Goal: Information Seeking & Learning: Check status

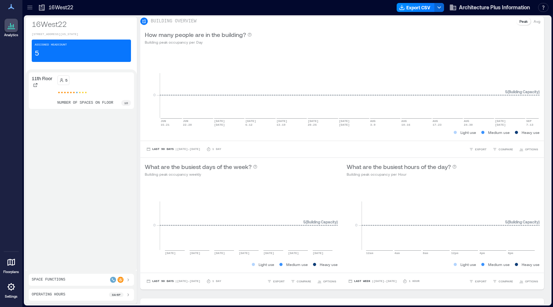
click at [9, 29] on icon at bounding box center [11, 25] width 9 height 9
click at [11, 262] on icon at bounding box center [11, 262] width 9 height 9
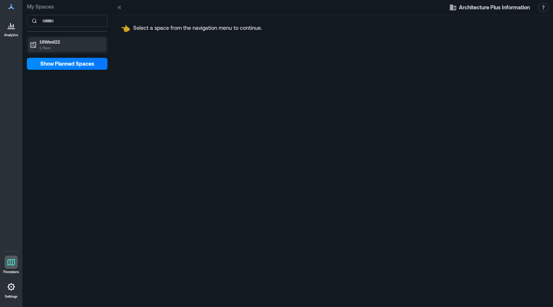
click at [79, 45] on p "1 Floor" at bounding box center [70, 48] width 63 height 6
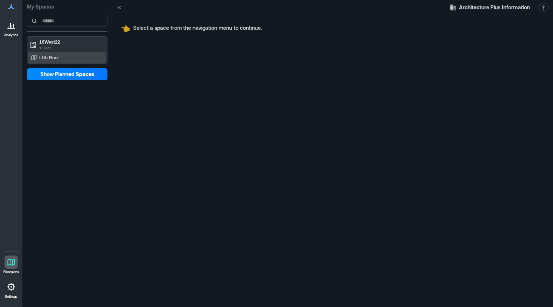
click at [73, 60] on div "11th Floor" at bounding box center [65, 57] width 72 height 7
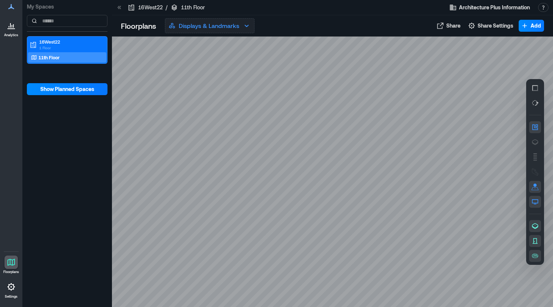
click at [222, 26] on p "Displays & Landmarks" at bounding box center [209, 25] width 60 height 9
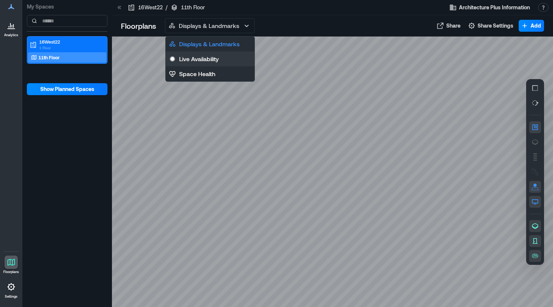
click at [204, 57] on p "Live Availability" at bounding box center [199, 59] width 40 height 9
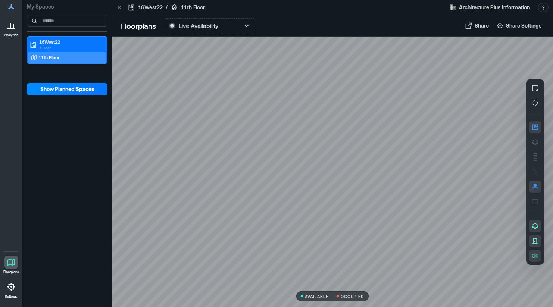
click at [146, 4] on p "16West22" at bounding box center [150, 7] width 25 height 7
click at [13, 29] on icon at bounding box center [11, 25] width 9 height 9
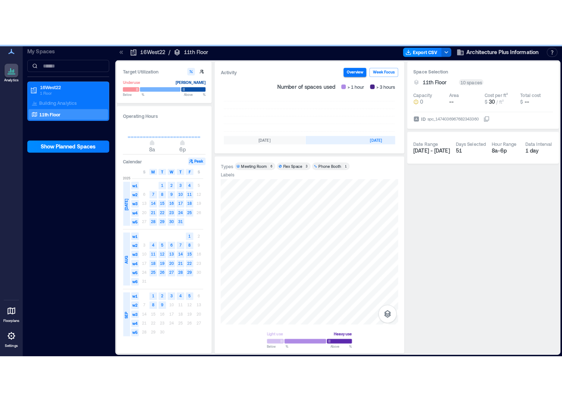
scroll to position [0, 234]
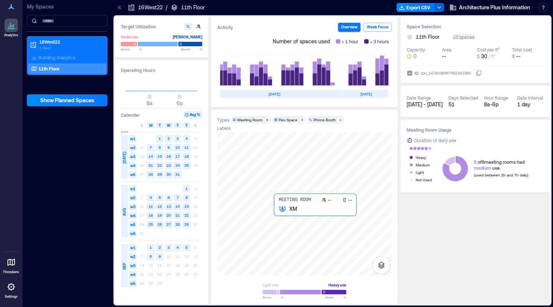
click at [284, 212] on div at bounding box center [304, 204] width 175 height 143
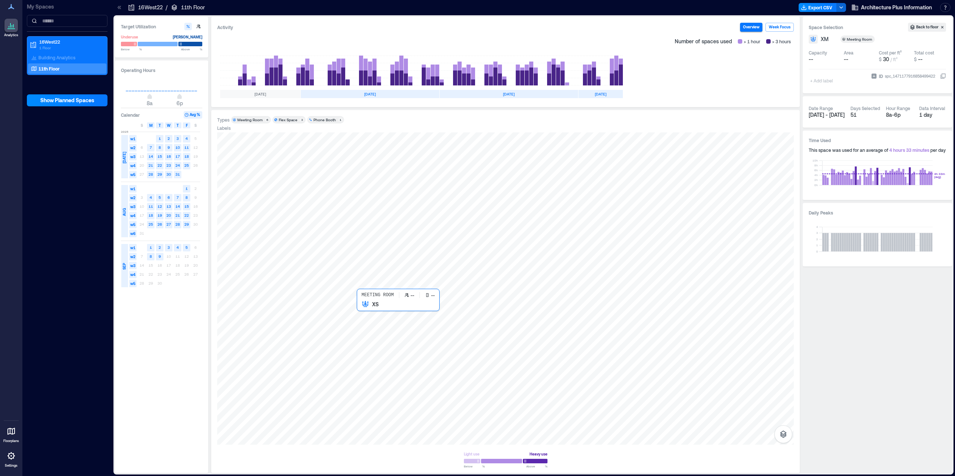
click at [365, 307] on div at bounding box center [505, 289] width 577 height 313
click at [366, 307] on div at bounding box center [505, 289] width 577 height 313
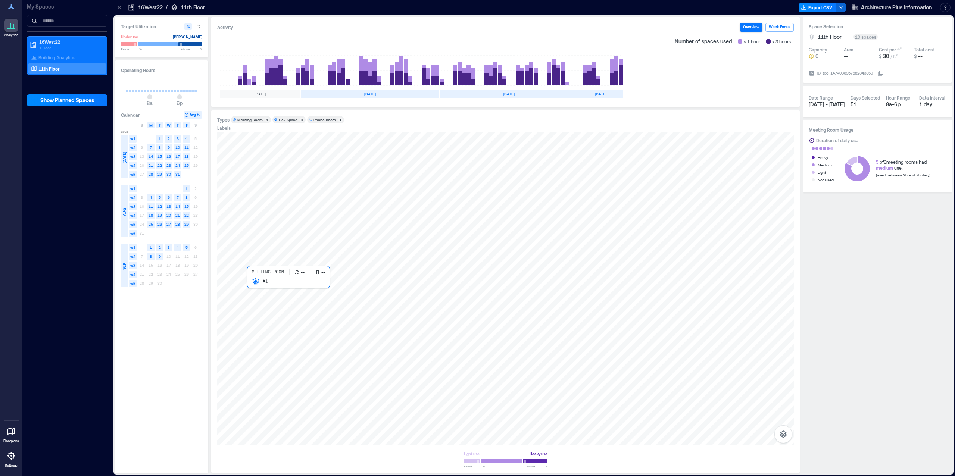
drag, startPoint x: 353, startPoint y: 318, endPoint x: 264, endPoint y: 326, distance: 88.8
click at [264, 307] on div at bounding box center [505, 289] width 577 height 313
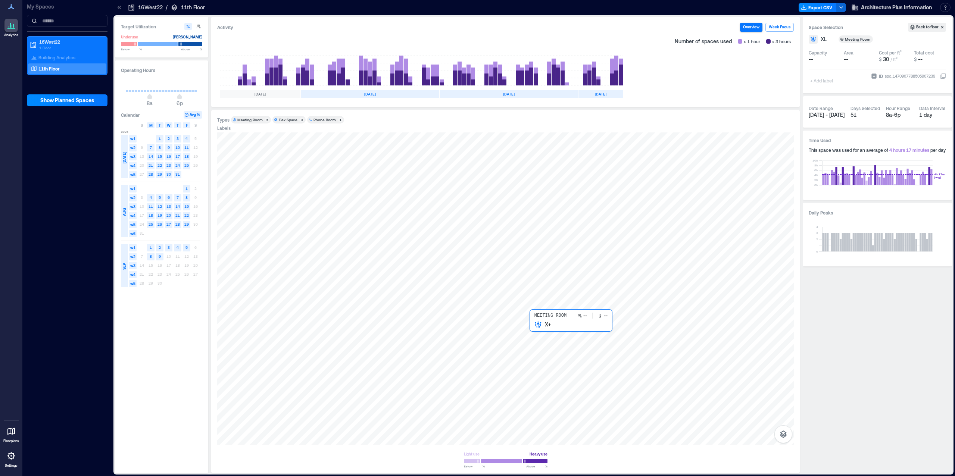
click at [541, 307] on div at bounding box center [505, 289] width 577 height 313
click at [416, 307] on div at bounding box center [505, 289] width 577 height 313
click at [553, 307] on div at bounding box center [505, 289] width 577 height 313
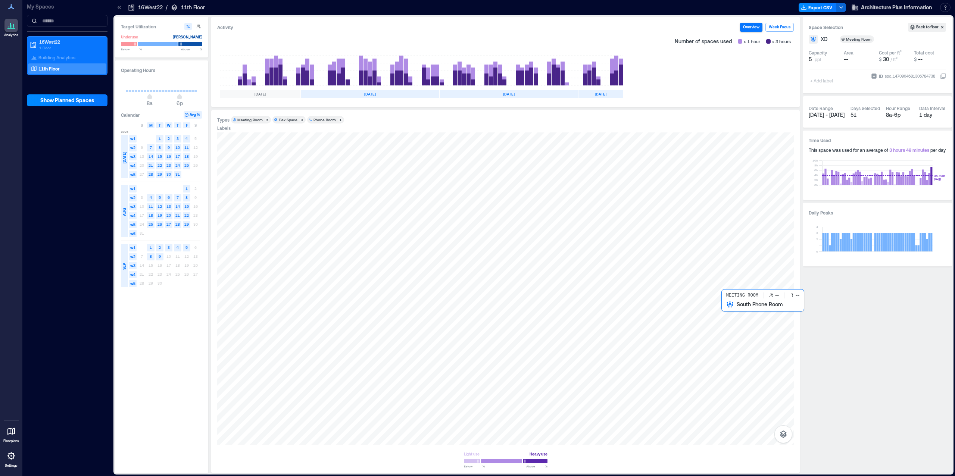
click at [553, 307] on div at bounding box center [505, 289] width 577 height 313
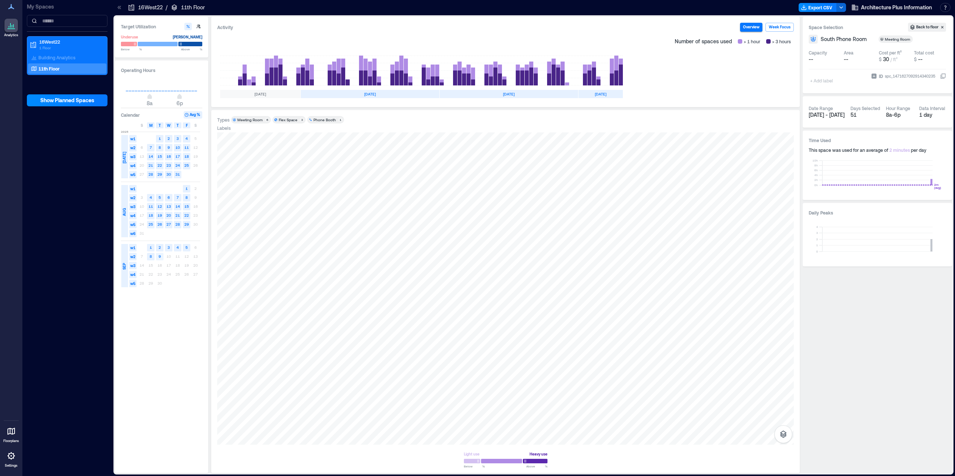
click at [159, 255] on text "9" at bounding box center [160, 256] width 2 height 4
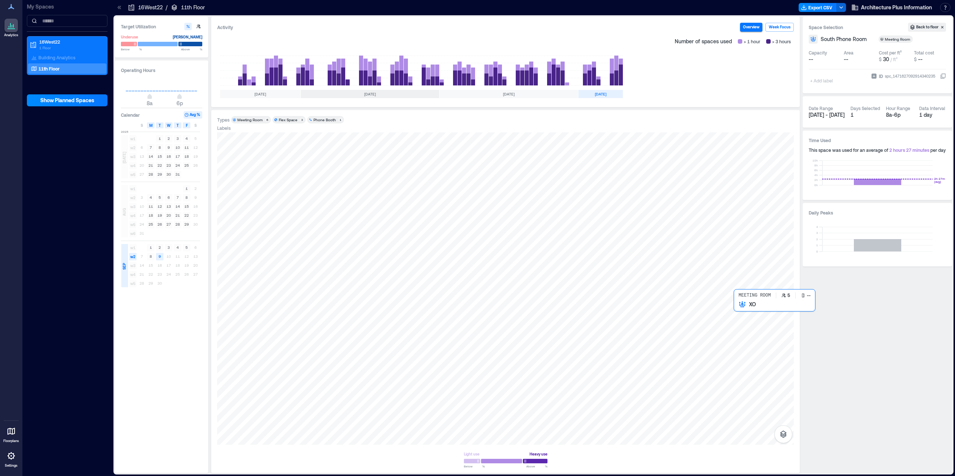
click at [553, 307] on div at bounding box center [505, 289] width 577 height 313
click at [148, 125] on div "M" at bounding box center [150, 125] width 7 height 6
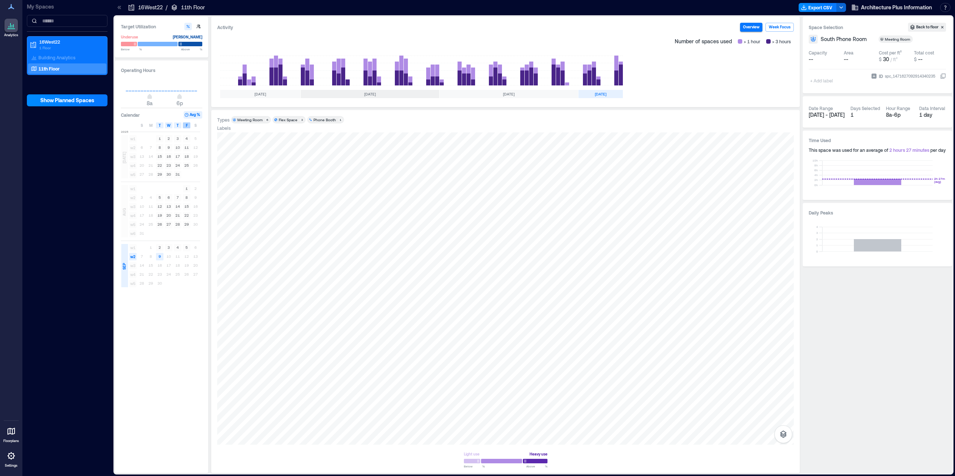
click at [189, 128] on div "F" at bounding box center [186, 125] width 7 height 6
click at [553, 307] on div at bounding box center [505, 289] width 577 height 313
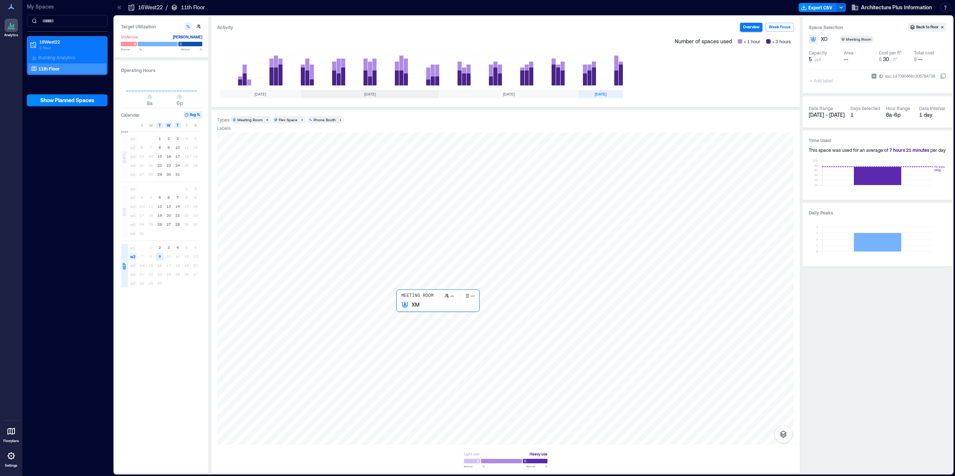
click at [419, 307] on div at bounding box center [505, 289] width 577 height 313
click at [535, 307] on div at bounding box center [505, 289] width 577 height 313
click at [270, 307] on div at bounding box center [505, 289] width 577 height 313
click at [147, 125] on div "M" at bounding box center [150, 125] width 7 height 6
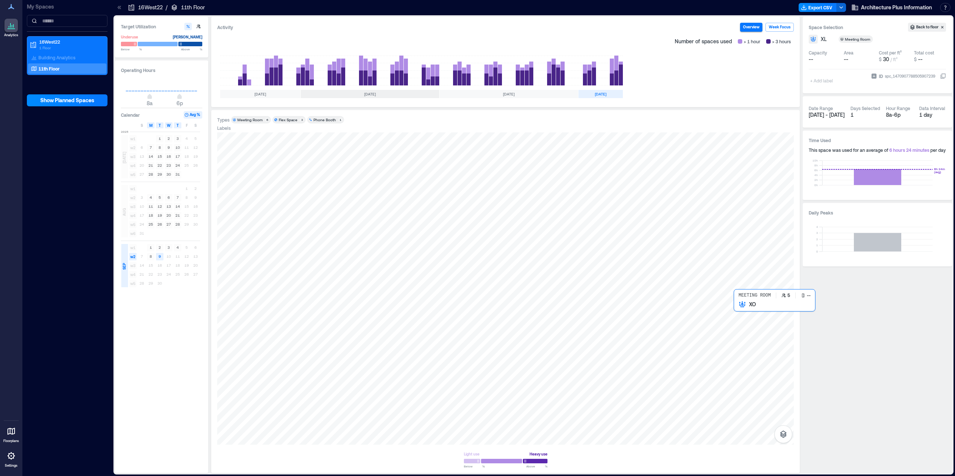
click at [553, 307] on div at bounding box center [505, 289] width 577 height 313
click at [545, 307] on div at bounding box center [505, 289] width 577 height 313
click at [423, 307] on div at bounding box center [505, 289] width 577 height 313
click at [282, 307] on div at bounding box center [505, 289] width 577 height 313
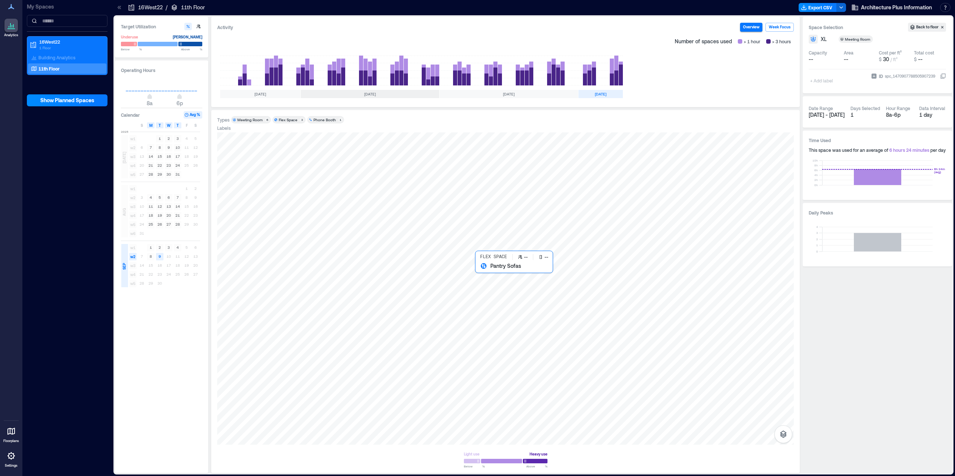
click at [489, 279] on div at bounding box center [505, 289] width 577 height 313
click at [435, 287] on div at bounding box center [505, 289] width 577 height 313
click at [392, 289] on div at bounding box center [505, 289] width 577 height 313
click at [389, 307] on div at bounding box center [505, 289] width 577 height 313
